Goal: Task Accomplishment & Management: Use online tool/utility

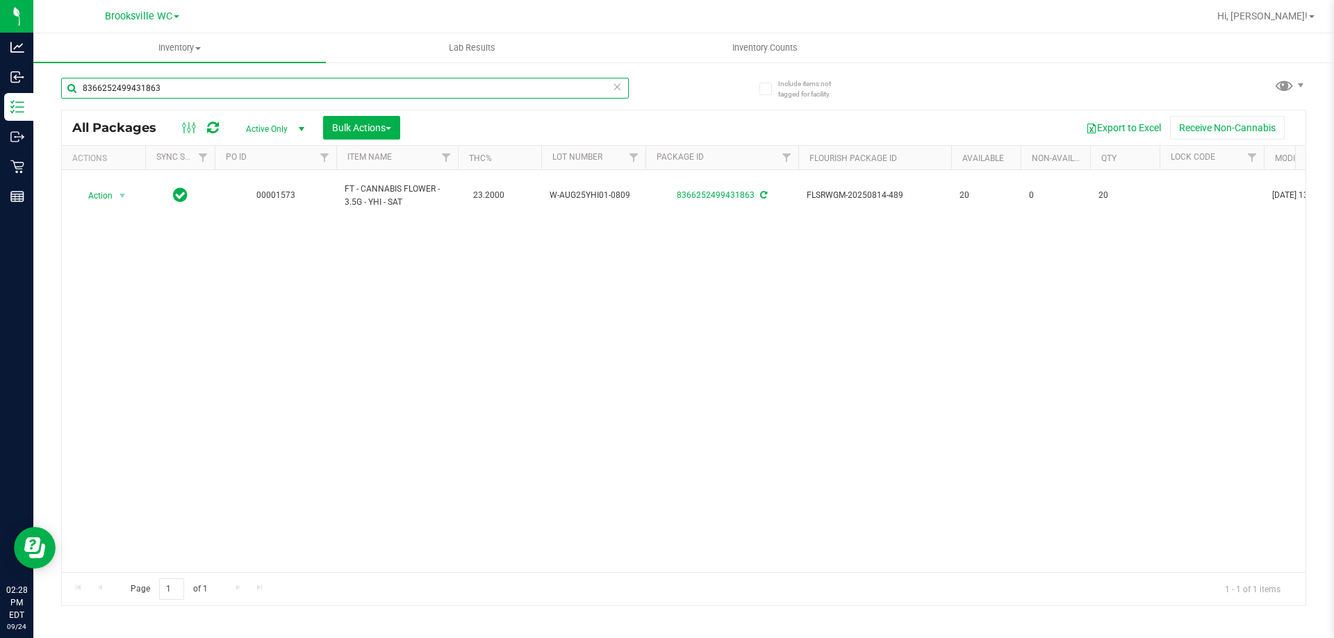
drag, startPoint x: 197, startPoint y: 83, endPoint x: 0, endPoint y: -39, distance: 231.5
click at [0, 0] on html "Analytics Inbound Inventory Outbound Retail Reports 02:28 PM EDT [DATE] 09/24 […" at bounding box center [667, 319] width 1334 height 638
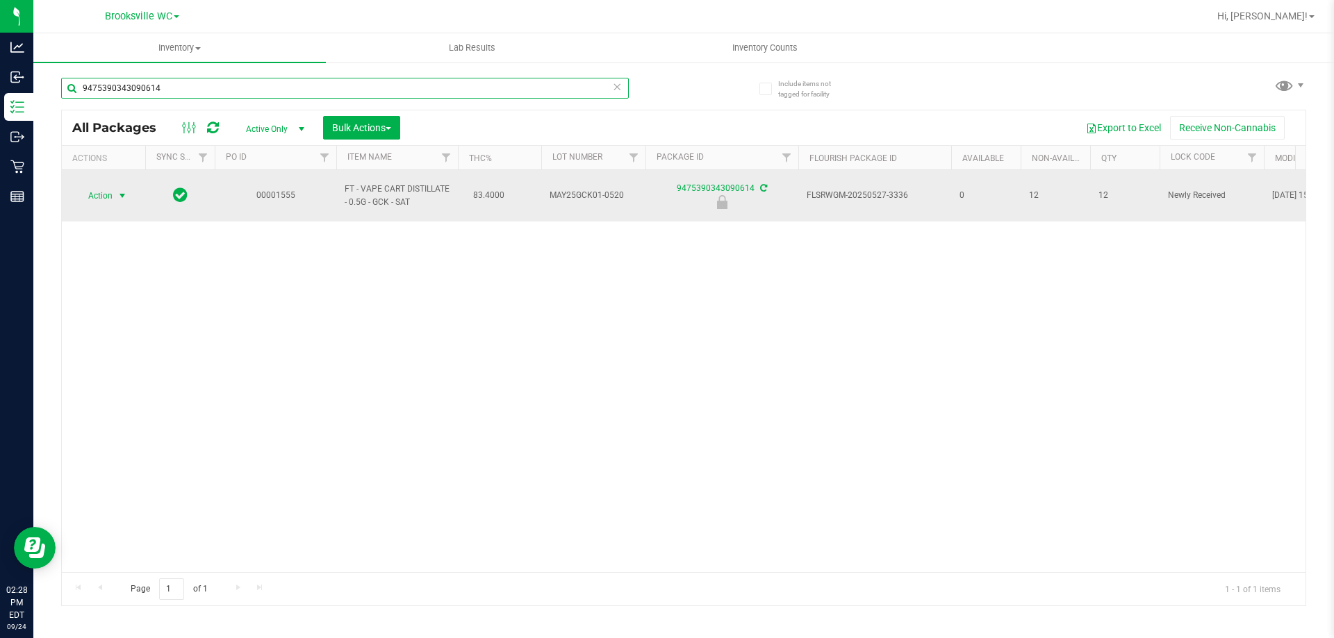
type input "9475390343090614"
click at [106, 186] on span "Action" at bounding box center [95, 195] width 38 height 19
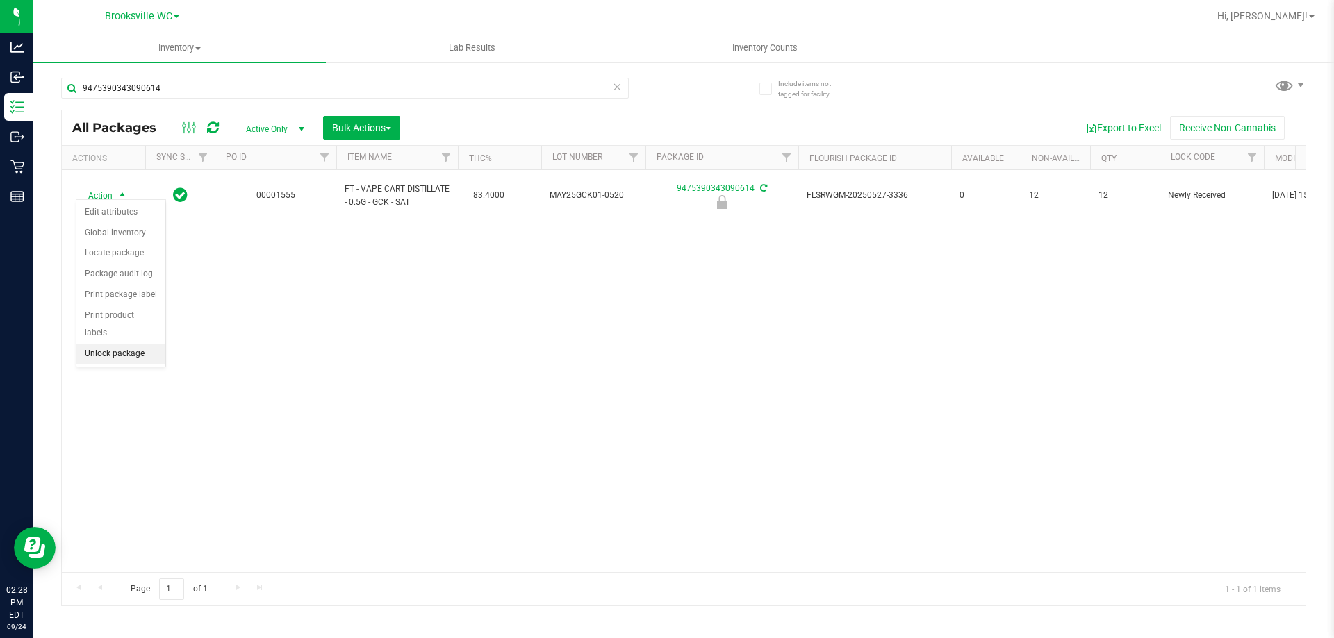
click at [102, 344] on li "Unlock package" at bounding box center [120, 354] width 89 height 21
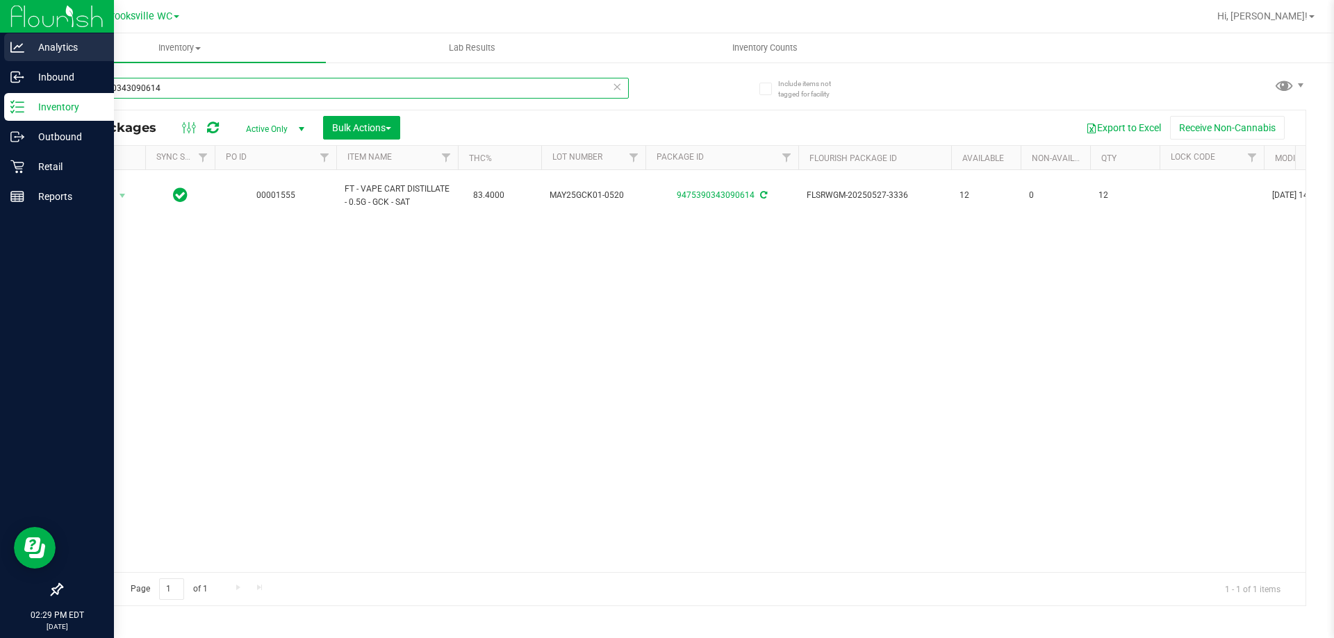
drag, startPoint x: 212, startPoint y: 86, endPoint x: 0, endPoint y: 33, distance: 218.3
click at [0, 77] on div "Analytics Inbound Inventory Outbound Retail Reports 02:29 PM EDT [DATE] 09/24 […" at bounding box center [667, 319] width 1334 height 638
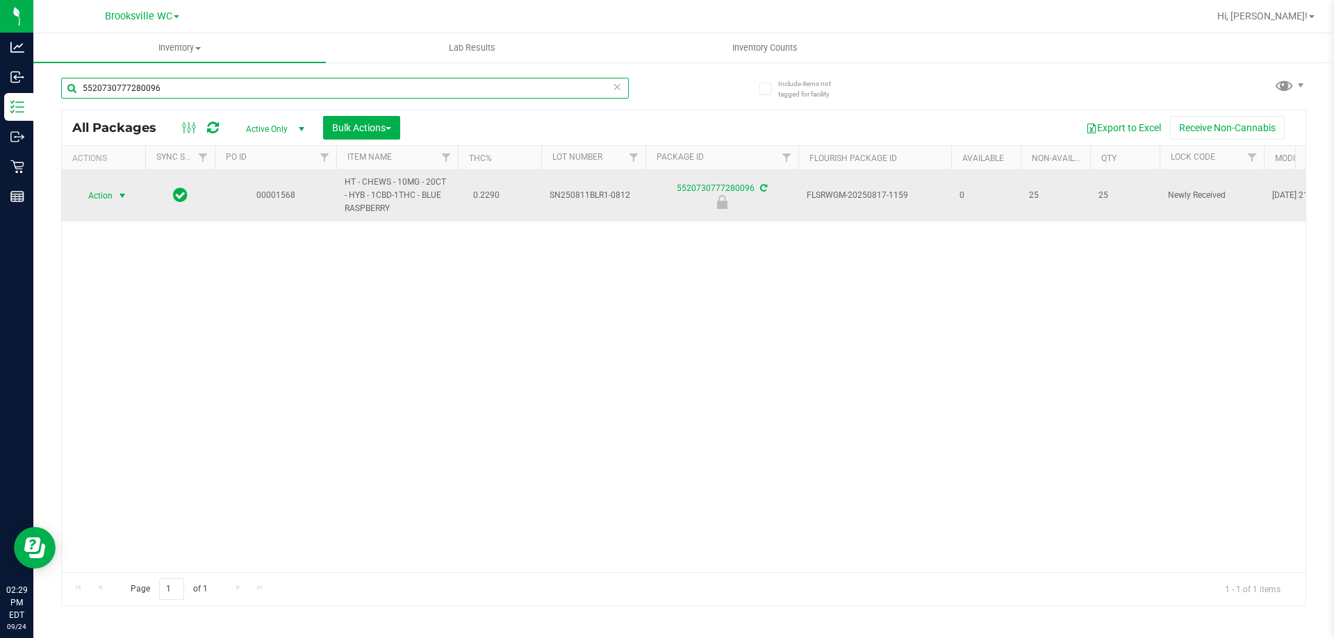
type input "5520730777280096"
click at [100, 196] on span "Action" at bounding box center [95, 195] width 38 height 19
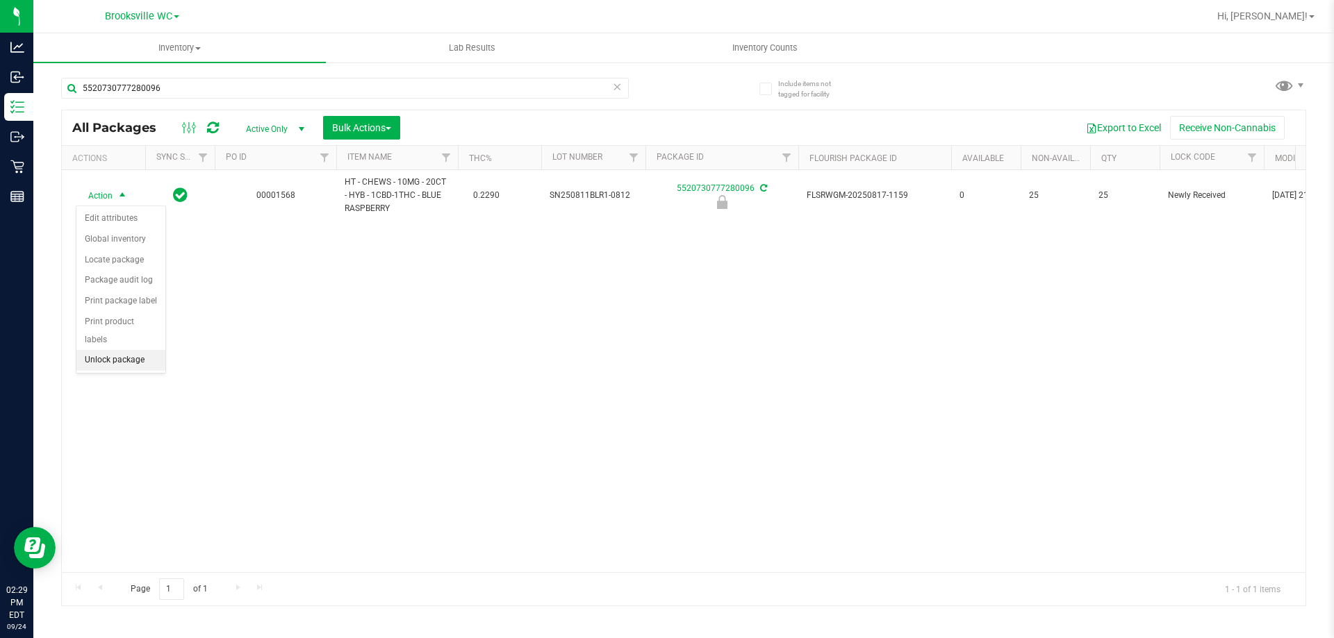
click at [94, 350] on li "Unlock package" at bounding box center [120, 360] width 89 height 21
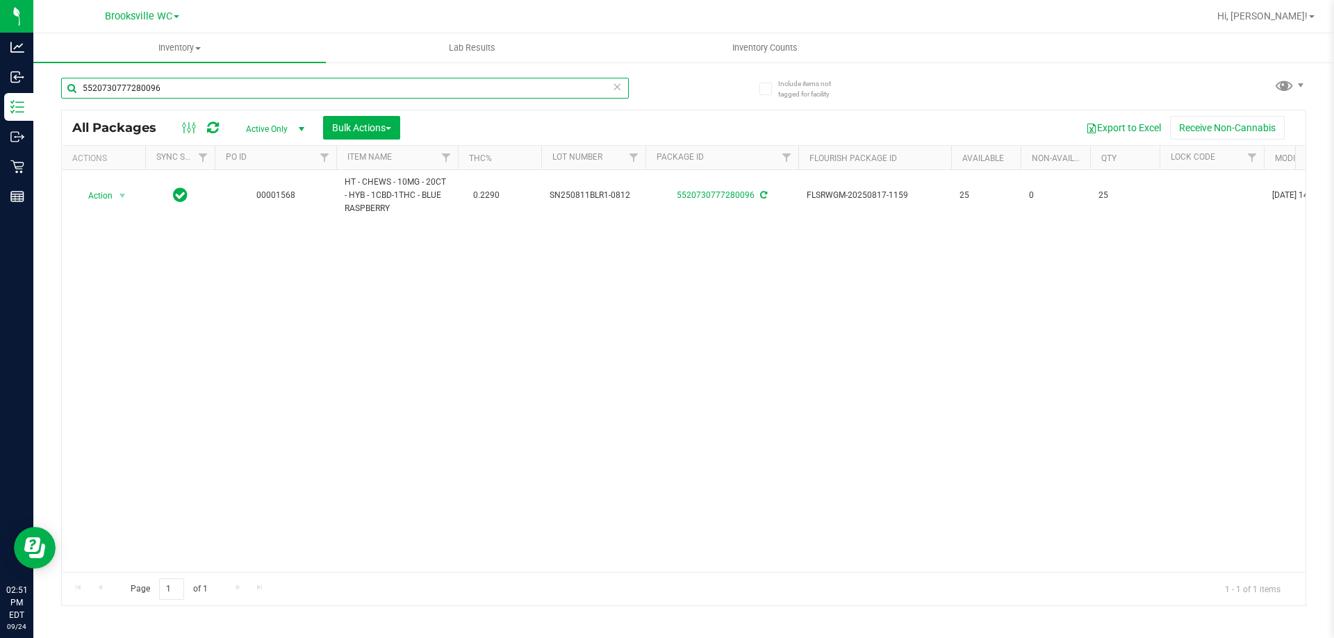
click at [189, 88] on input "5520730777280096" at bounding box center [344, 88] width 567 height 21
click at [188, 88] on input "5520730777280096" at bounding box center [344, 88] width 567 height 21
type input "0025259246376954"
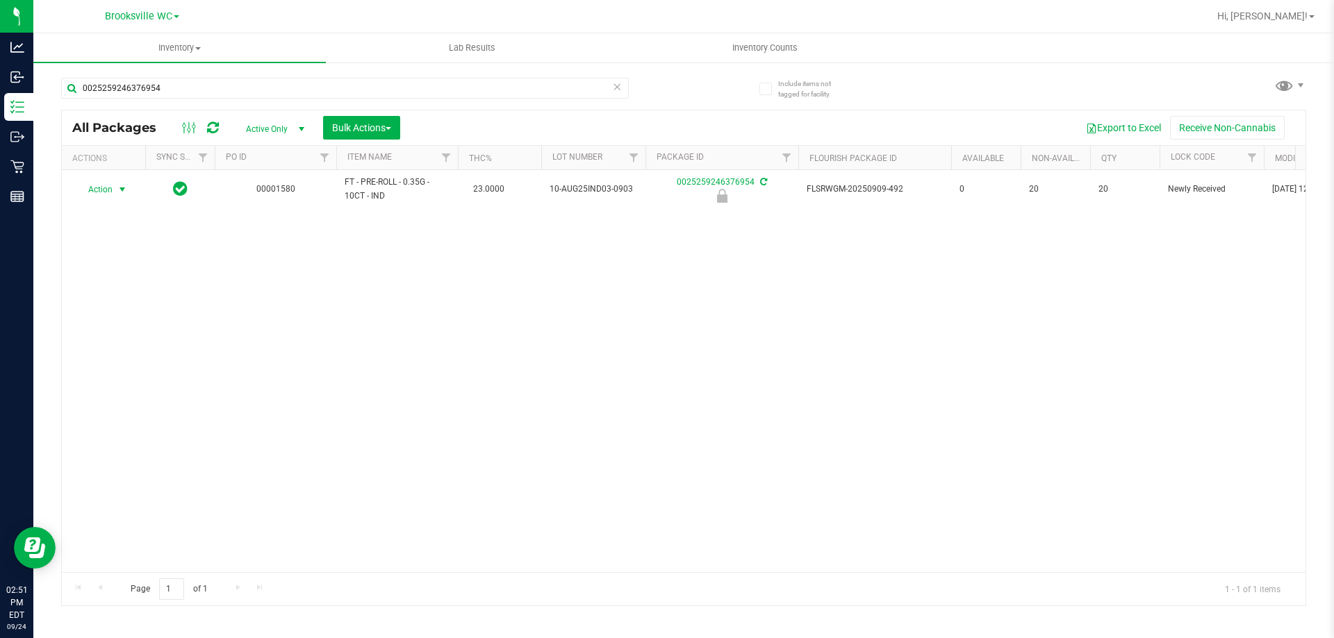
click at [122, 188] on span "select" at bounding box center [122, 189] width 11 height 11
click at [126, 344] on li "Unlock package" at bounding box center [120, 354] width 89 height 21
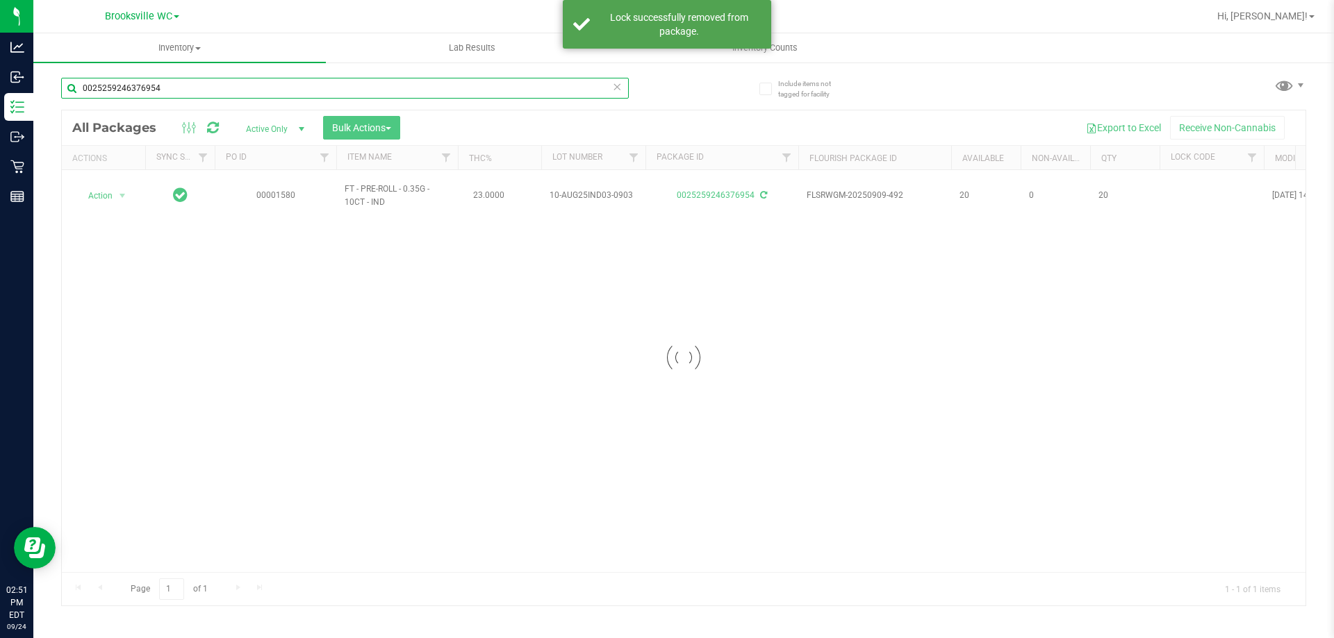
click at [160, 88] on input "0025259246376954" at bounding box center [344, 88] width 567 height 21
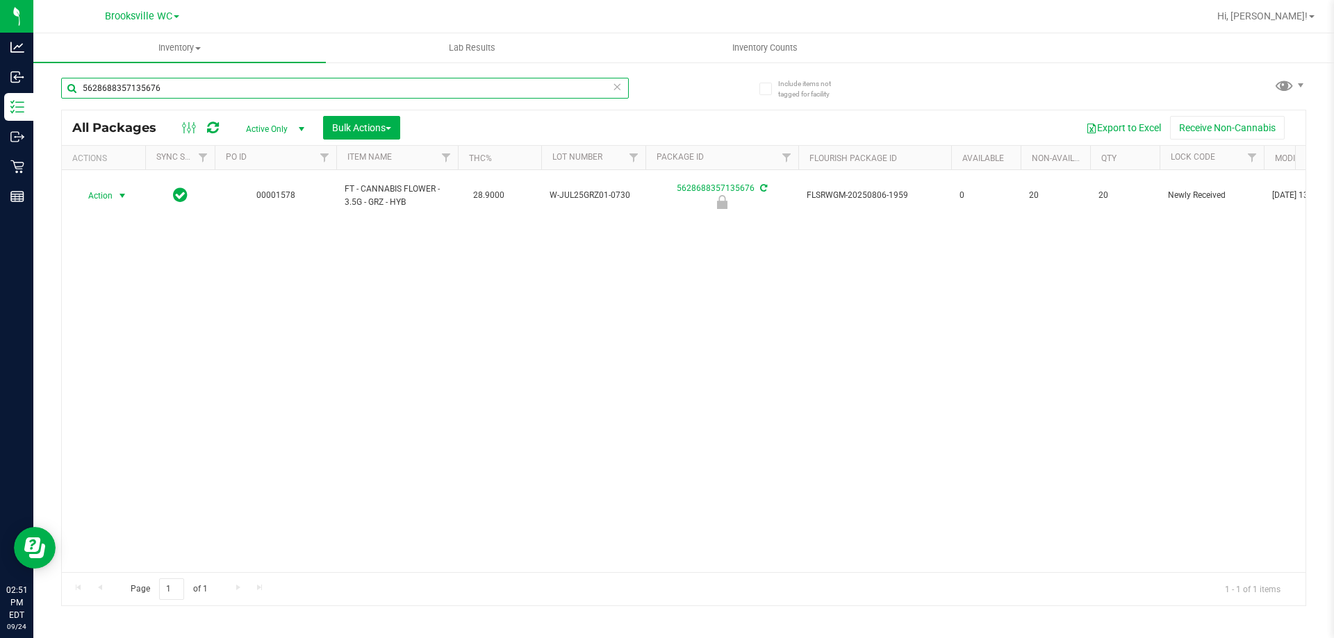
type input "5628688357135676"
click at [125, 190] on span "select" at bounding box center [122, 195] width 11 height 11
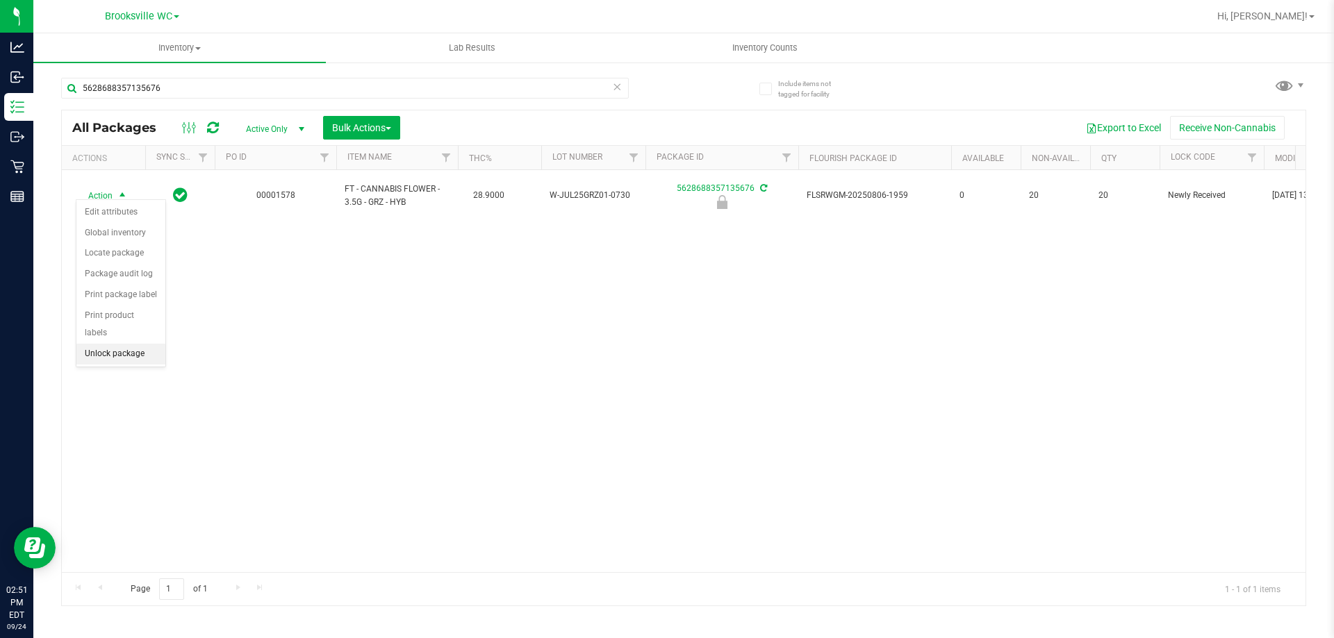
click at [113, 344] on li "Unlock package" at bounding box center [120, 354] width 89 height 21
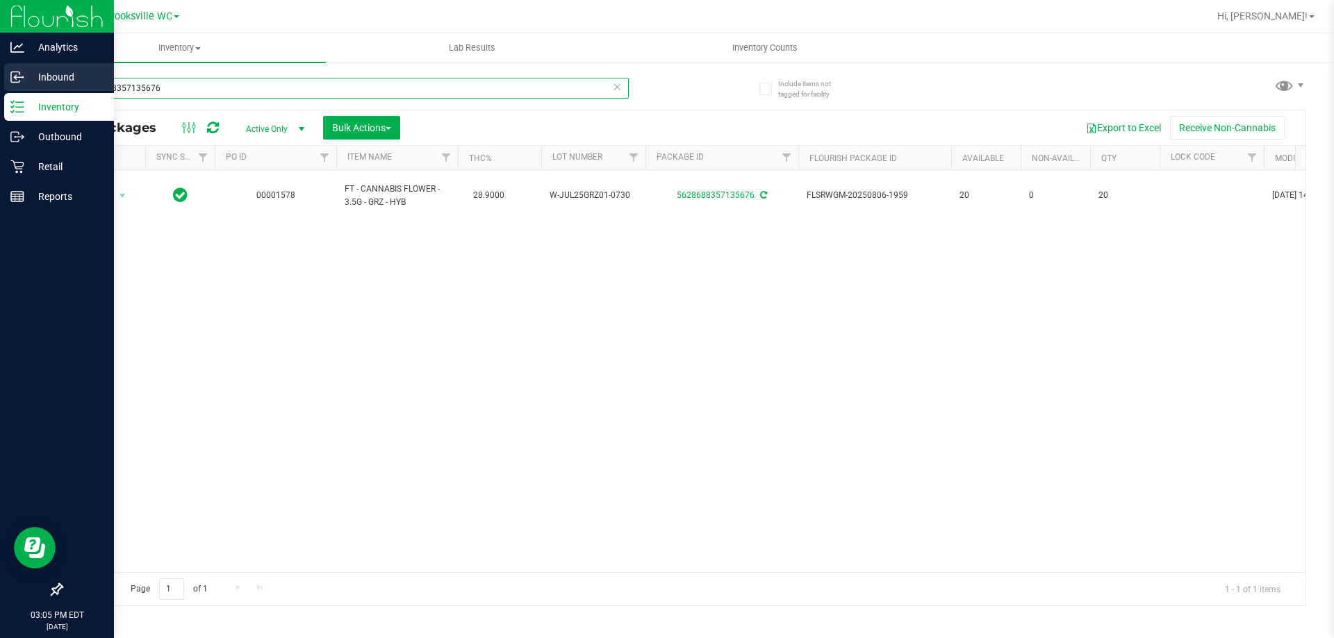
drag, startPoint x: 193, startPoint y: 86, endPoint x: 0, endPoint y: 85, distance: 193.1
click at [0, 85] on div "Analytics Inbound Inventory Outbound Retail Reports 03:05 PM EDT [DATE] 09/24 B…" at bounding box center [667, 319] width 1334 height 638
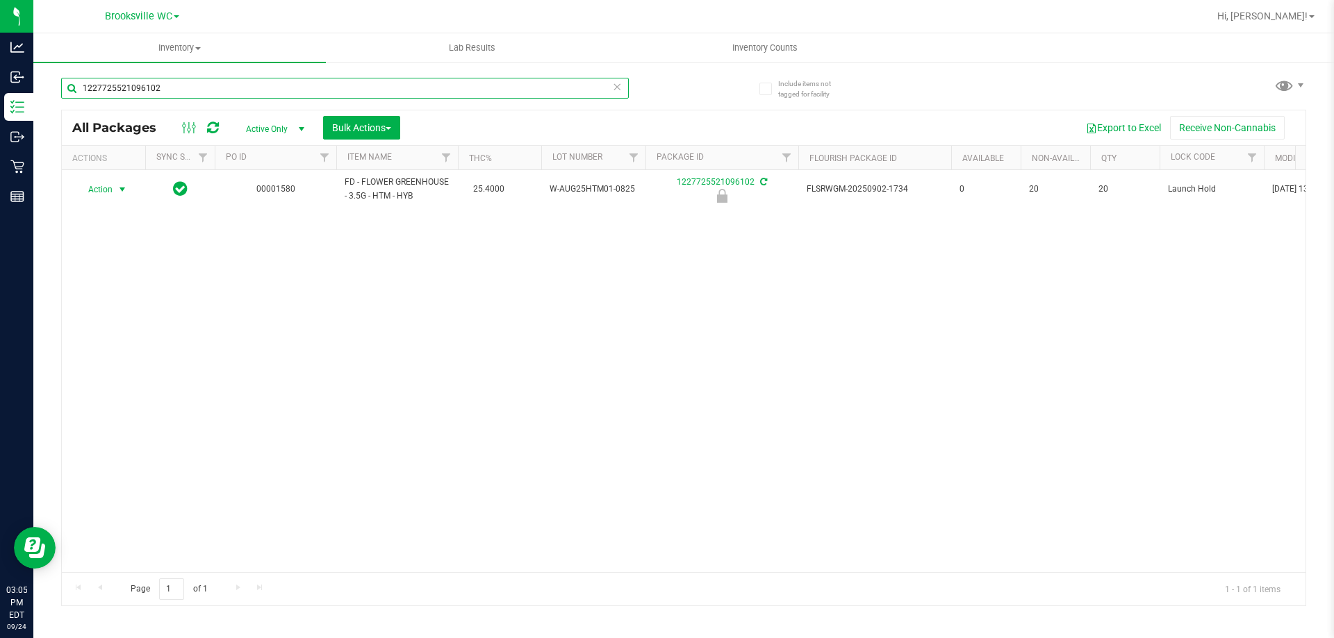
type input "1227725521096102"
click at [106, 190] on span "Action" at bounding box center [95, 189] width 38 height 19
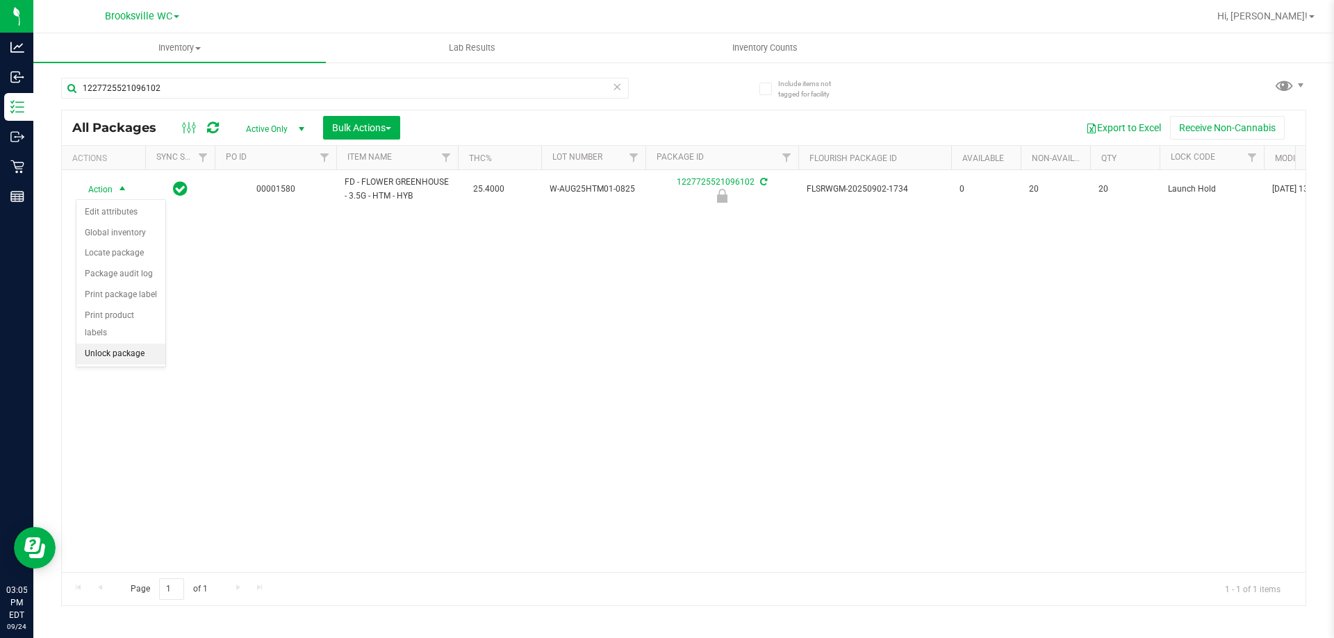
click at [99, 344] on li "Unlock package" at bounding box center [120, 354] width 89 height 21
